Goal: Answer question/provide support: Share knowledge or assist other users

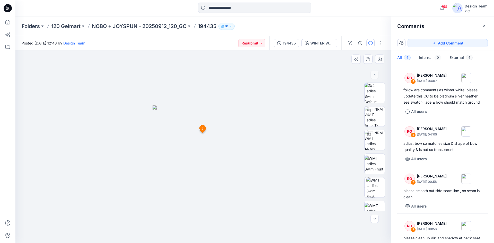
scroll to position [28, 0]
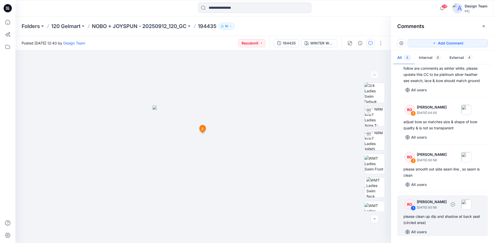
click at [413, 209] on div "1" at bounding box center [413, 208] width 5 height 5
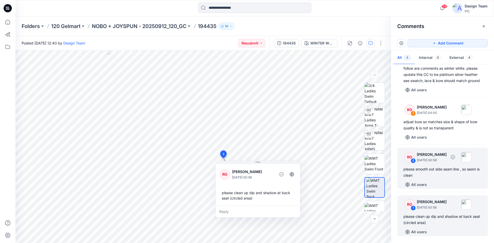
click at [414, 161] on div "2" at bounding box center [413, 160] width 5 height 5
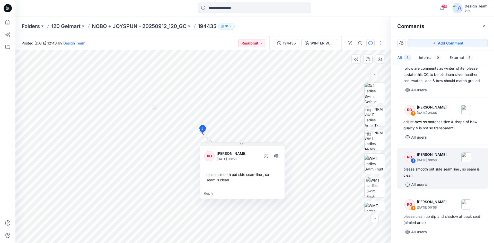
drag, startPoint x: 217, startPoint y: 136, endPoint x: 229, endPoint y: 153, distance: 20.4
click at [229, 146] on button at bounding box center [242, 144] width 84 height 3
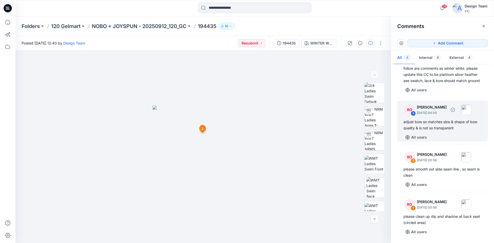
click at [413, 112] on div "3" at bounding box center [413, 113] width 5 height 5
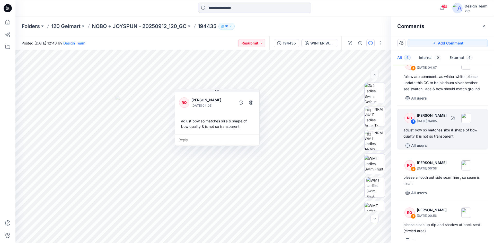
scroll to position [0, 0]
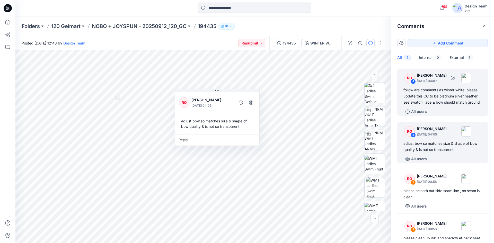
click at [413, 81] on div "4" at bounding box center [413, 81] width 5 height 5
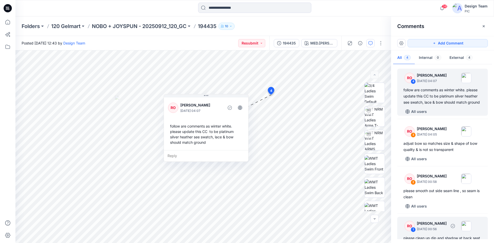
click at [410, 231] on div "RO" at bounding box center [409, 226] width 10 height 10
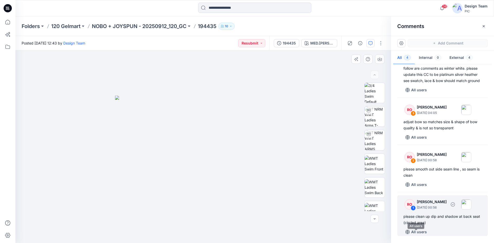
scroll to position [25, 0]
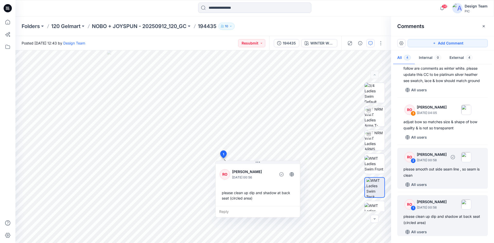
click at [414, 163] on div "2" at bounding box center [413, 160] width 5 height 5
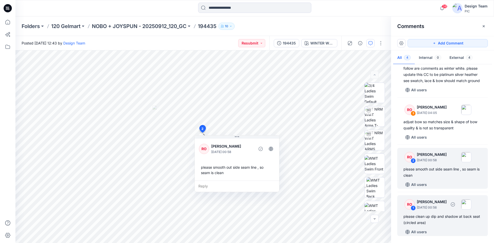
click at [414, 211] on div "1" at bounding box center [413, 208] width 5 height 5
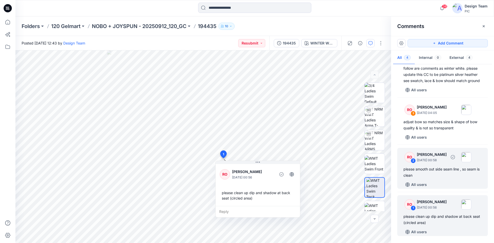
click at [413, 163] on div "2" at bounding box center [413, 160] width 5 height 5
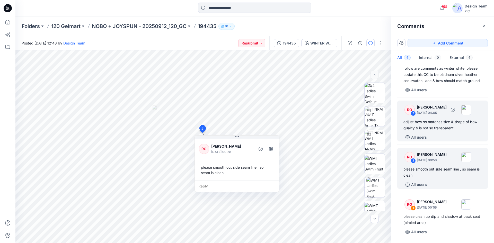
click at [413, 116] on div "3" at bounding box center [413, 113] width 5 height 5
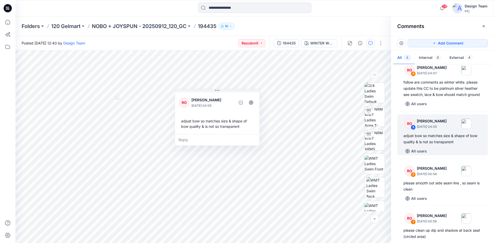
scroll to position [0, 0]
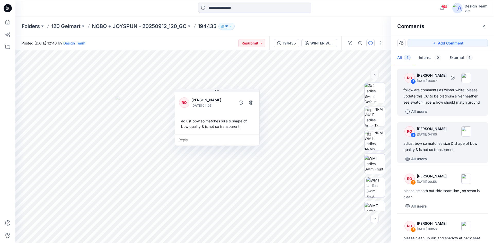
click at [413, 81] on div "4" at bounding box center [413, 81] width 5 height 5
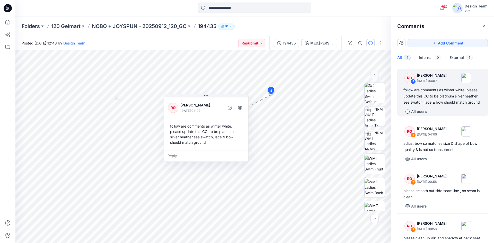
click at [128, 12] on div at bounding box center [75, 8] width 120 height 11
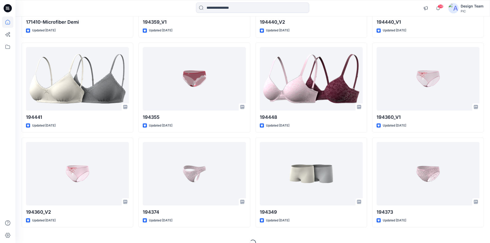
scroll to position [1273, 0]
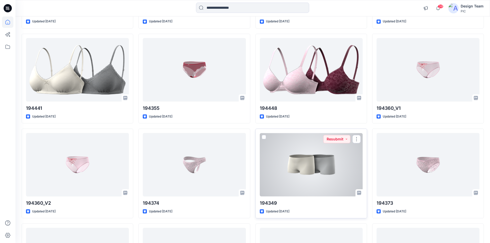
click at [309, 175] on div at bounding box center [311, 165] width 103 height 64
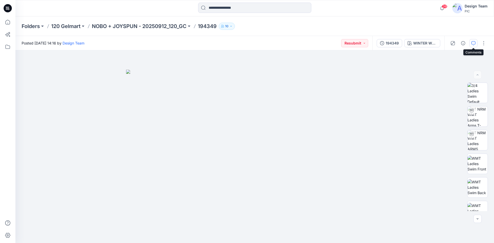
click at [471, 43] on icon "button" at bounding box center [473, 43] width 4 height 4
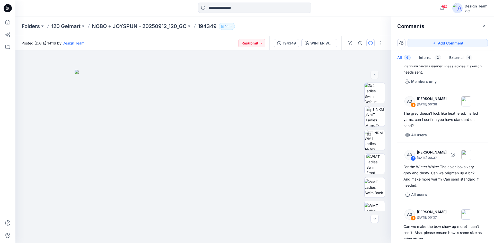
scroll to position [135, 0]
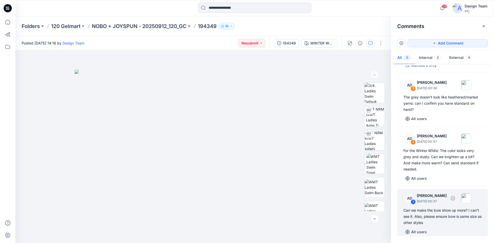
click at [414, 202] on div "1" at bounding box center [413, 201] width 5 height 5
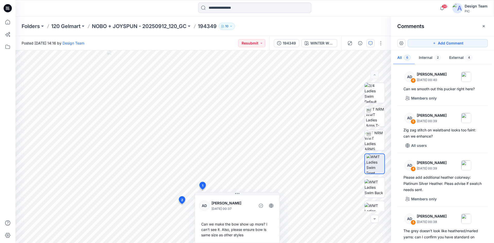
scroll to position [0, 0]
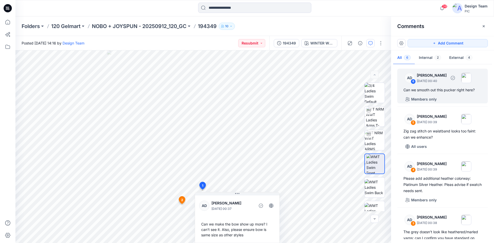
click at [413, 82] on div "6" at bounding box center [413, 81] width 5 height 5
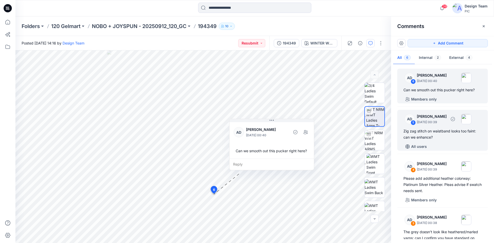
click at [413, 122] on div "5" at bounding box center [413, 122] width 5 height 5
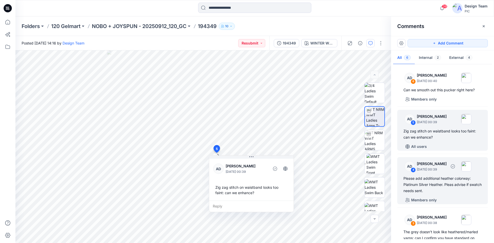
click at [412, 170] on div "4" at bounding box center [413, 169] width 5 height 5
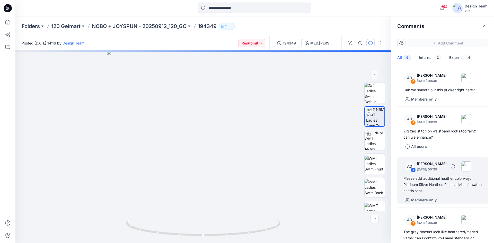
click at [414, 170] on div "4" at bounding box center [413, 169] width 5 height 5
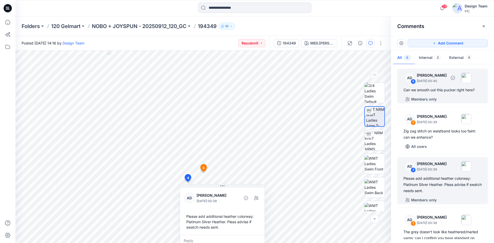
click at [458, 94] on div "AD 6 [PERSON_NAME] [DATE] 00:40 Can we smooth out this pucker right here? Membe…" at bounding box center [442, 86] width 91 height 35
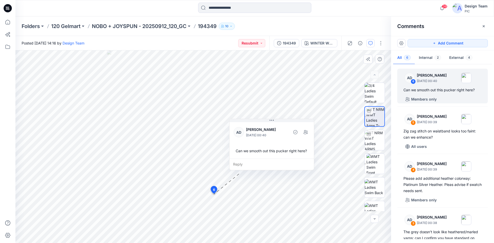
click at [214, 194] on icon at bounding box center [214, 191] width 8 height 10
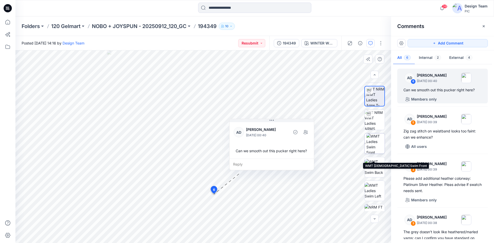
scroll to position [26, 0]
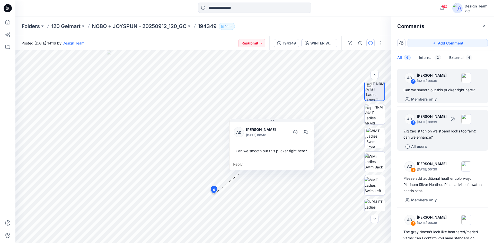
click at [441, 137] on div "Zig zag stitch on waistband looks too faint: can we enhance?" at bounding box center [442, 134] width 78 height 12
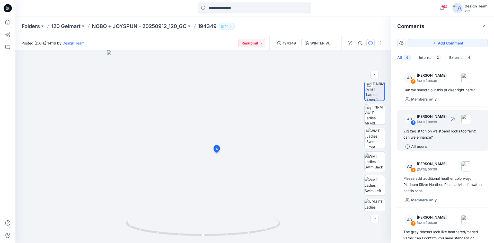
click at [444, 136] on div "Zig zag stitch on waistband looks too faint: can we enhance?" at bounding box center [442, 134] width 78 height 12
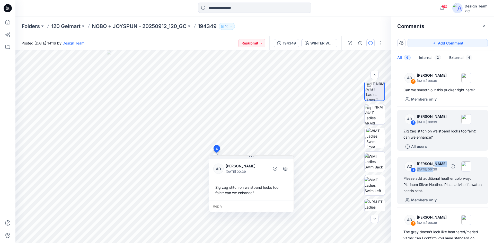
click at [432, 166] on div "[PERSON_NAME] [DATE] 00:39" at bounding box center [432, 166] width 30 height 11
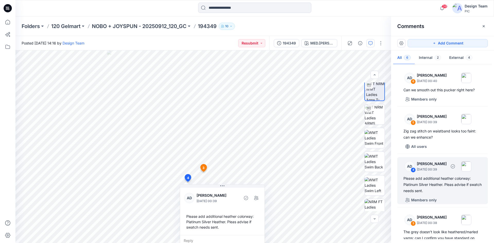
click at [466, 189] on div "Please add additional heather colorway: Platinum Silver Heather. Pleas advise i…" at bounding box center [442, 184] width 78 height 19
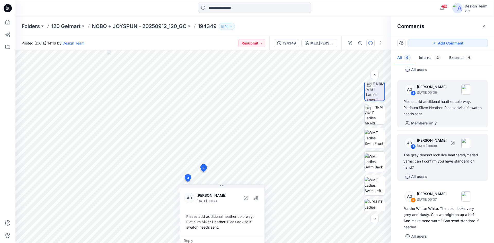
scroll to position [77, 0]
click at [446, 165] on div "The grey doesn't look like heathered/marled yarns: can I confirm you have stand…" at bounding box center [442, 161] width 78 height 19
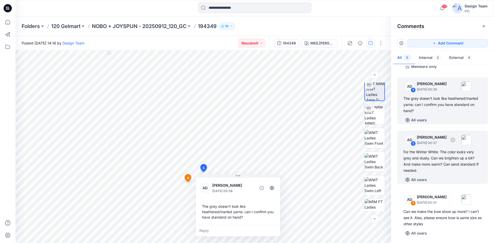
scroll to position [135, 0]
click at [447, 165] on div "For the Winter White: The color looks very grey and dusty. Can we brighten up a…" at bounding box center [442, 160] width 78 height 25
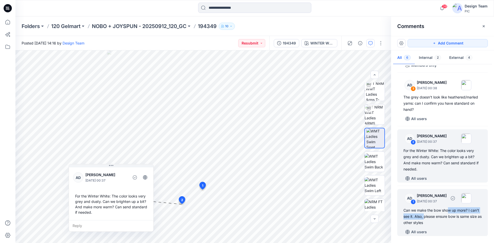
drag, startPoint x: 447, startPoint y: 209, endPoint x: 431, endPoint y: 197, distance: 20.2
click at [431, 205] on div "AD 1 [PERSON_NAME] [DATE] 00:37 Can we make the bow show up more? I can't see i…" at bounding box center [442, 212] width 91 height 47
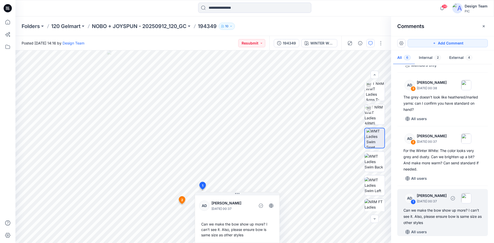
click at [457, 221] on div "Can we make the bow show up more? I can't see it. Also, please ensure bow is sa…" at bounding box center [442, 216] width 78 height 19
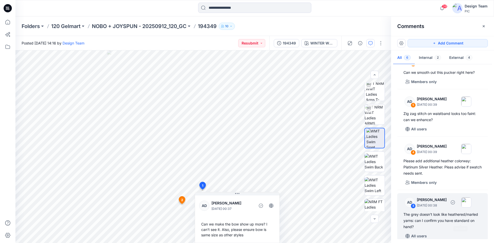
scroll to position [0, 0]
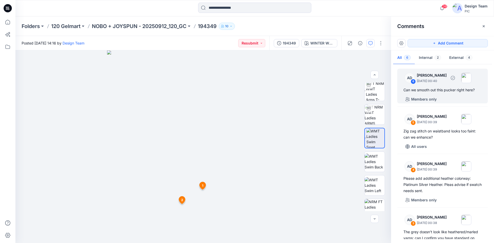
click at [435, 82] on p "[DATE] 00:40" at bounding box center [432, 80] width 30 height 5
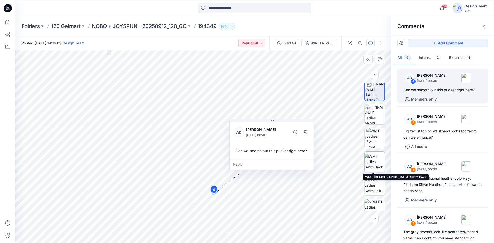
click at [370, 162] on img at bounding box center [375, 162] width 20 height 16
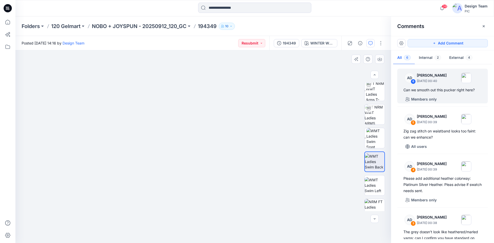
drag, startPoint x: 208, startPoint y: 221, endPoint x: 237, endPoint y: 148, distance: 77.8
click at [237, 148] on img at bounding box center [203, 123] width 239 height 239
click at [376, 93] on img at bounding box center [375, 91] width 19 height 20
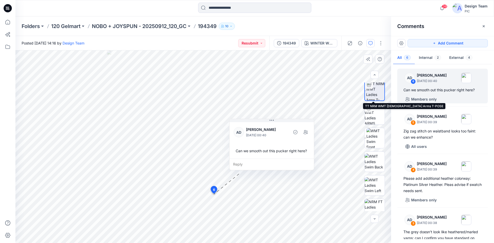
click at [374, 94] on img at bounding box center [375, 91] width 18 height 20
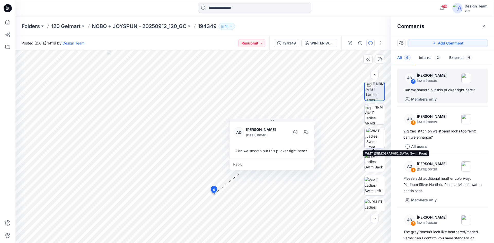
click at [375, 139] on img at bounding box center [375, 138] width 19 height 20
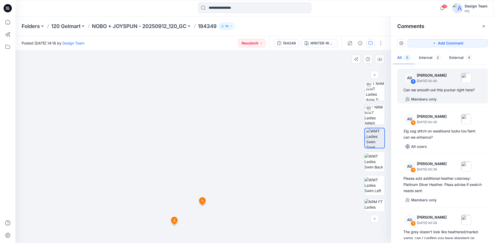
click at [256, 192] on img at bounding box center [203, 129] width 262 height 227
drag, startPoint x: 261, startPoint y: 191, endPoint x: 276, endPoint y: 112, distance: 80.7
click at [372, 113] on img at bounding box center [375, 114] width 20 height 20
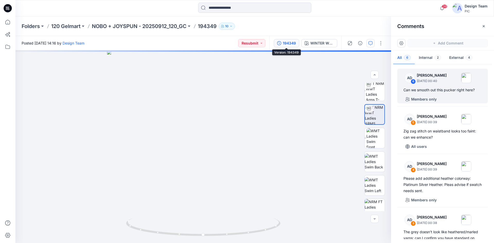
click at [292, 41] on div "194349" at bounding box center [289, 43] width 13 height 6
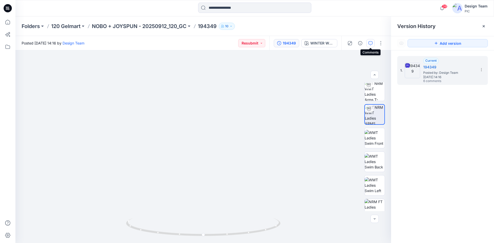
click at [370, 44] on icon "button" at bounding box center [370, 43] width 4 height 4
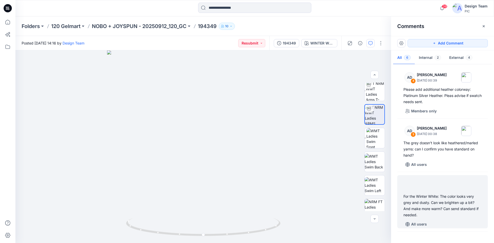
scroll to position [135, 0]
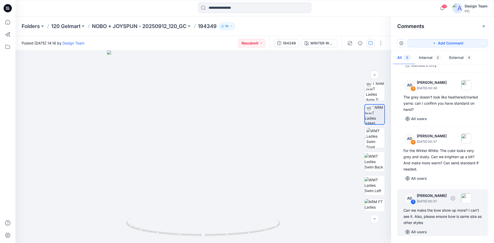
click at [414, 203] on div "1" at bounding box center [413, 201] width 5 height 5
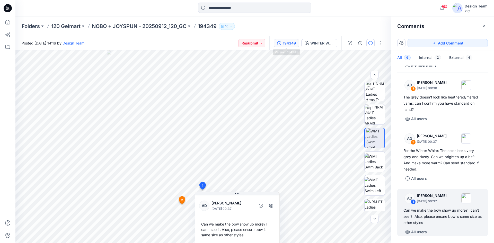
click at [291, 43] on div "194349" at bounding box center [289, 43] width 13 height 6
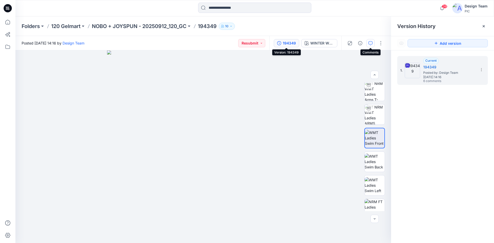
click at [370, 40] on button "button" at bounding box center [370, 43] width 8 height 8
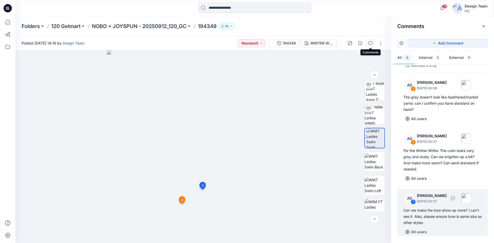
click at [413, 203] on div "1" at bounding box center [413, 201] width 5 height 5
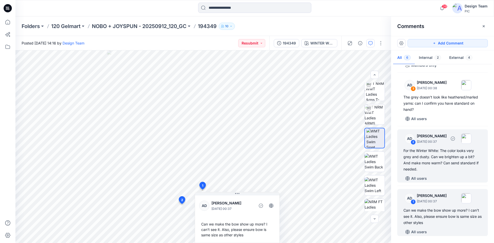
click at [413, 143] on div "2" at bounding box center [413, 142] width 5 height 5
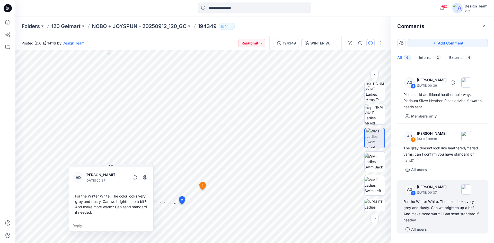
scroll to position [83, 0]
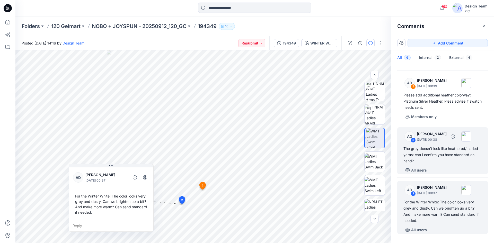
click at [413, 141] on div "3" at bounding box center [413, 140] width 5 height 5
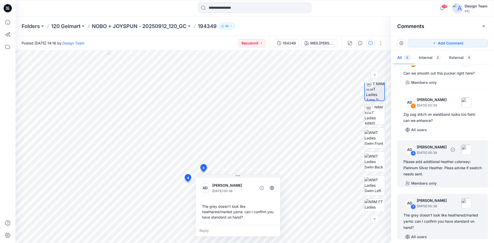
scroll to position [0, 0]
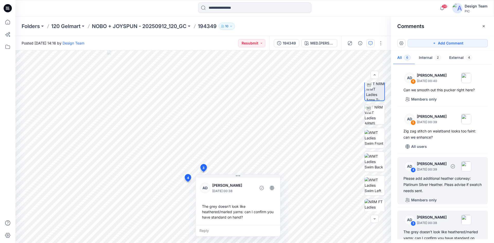
click at [414, 170] on div "4" at bounding box center [413, 169] width 5 height 5
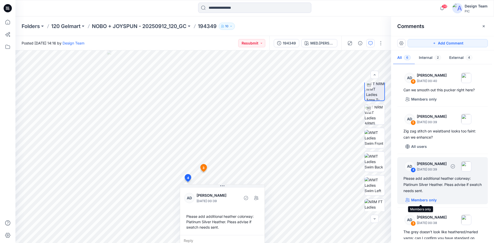
click at [418, 200] on p "Members only" at bounding box center [423, 200] width 25 height 6
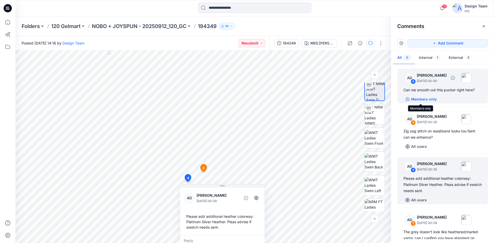
click at [426, 99] on p "Members only" at bounding box center [423, 99] width 25 height 6
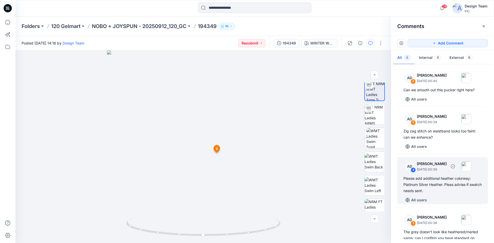
click at [414, 169] on div "4" at bounding box center [413, 169] width 5 height 5
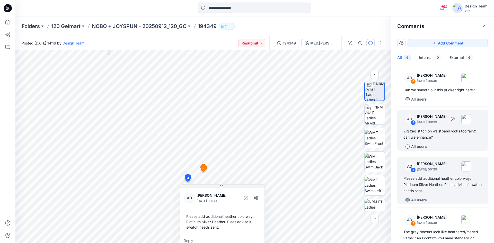
click at [413, 122] on div "5" at bounding box center [413, 122] width 5 height 5
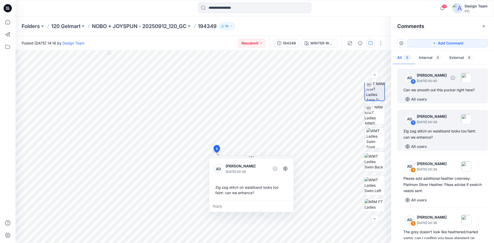
click at [444, 91] on div "Can we smooth out this pucker right here?" at bounding box center [442, 90] width 78 height 6
